Goal: Find specific page/section: Find specific page/section

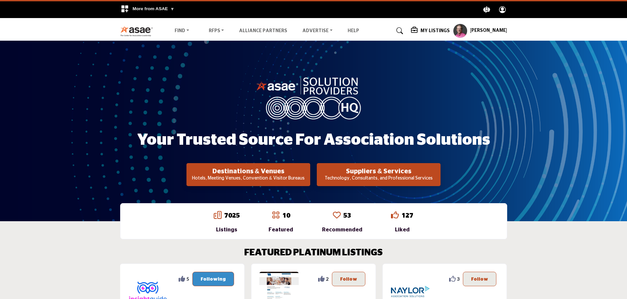
click at [389, 178] on p "Technology, Consultants, and Professional Services" at bounding box center [379, 178] width 120 height 7
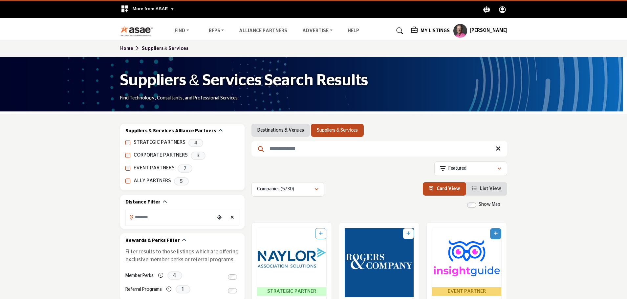
scroll to position [33, 0]
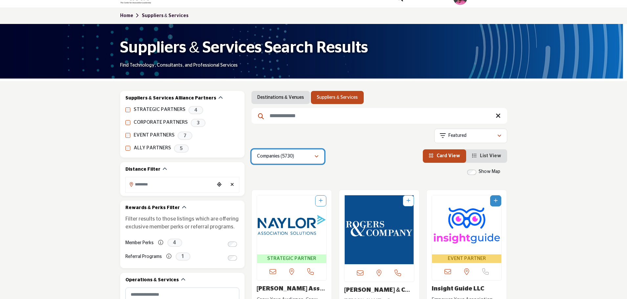
click at [316, 156] on icon "button" at bounding box center [316, 156] width 4 height 5
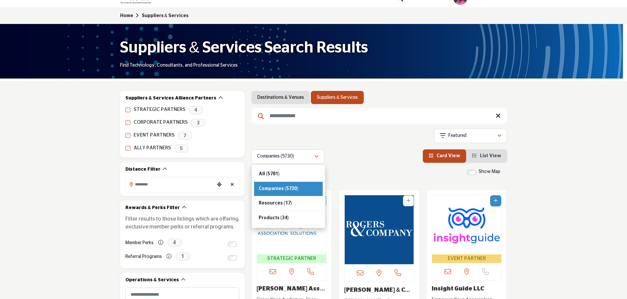
click at [344, 156] on div "Companies (5730) All (5781) Companies (5730) Resources (17) Products" at bounding box center [379, 156] width 256 height 14
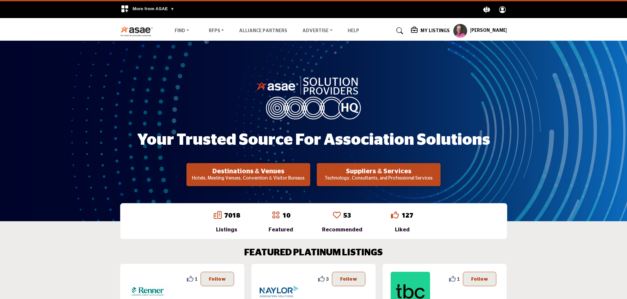
click at [589, 231] on div "7018 Listings 10 Featured" at bounding box center [313, 221] width 627 height 49
